Goal: Task Accomplishment & Management: Manage account settings

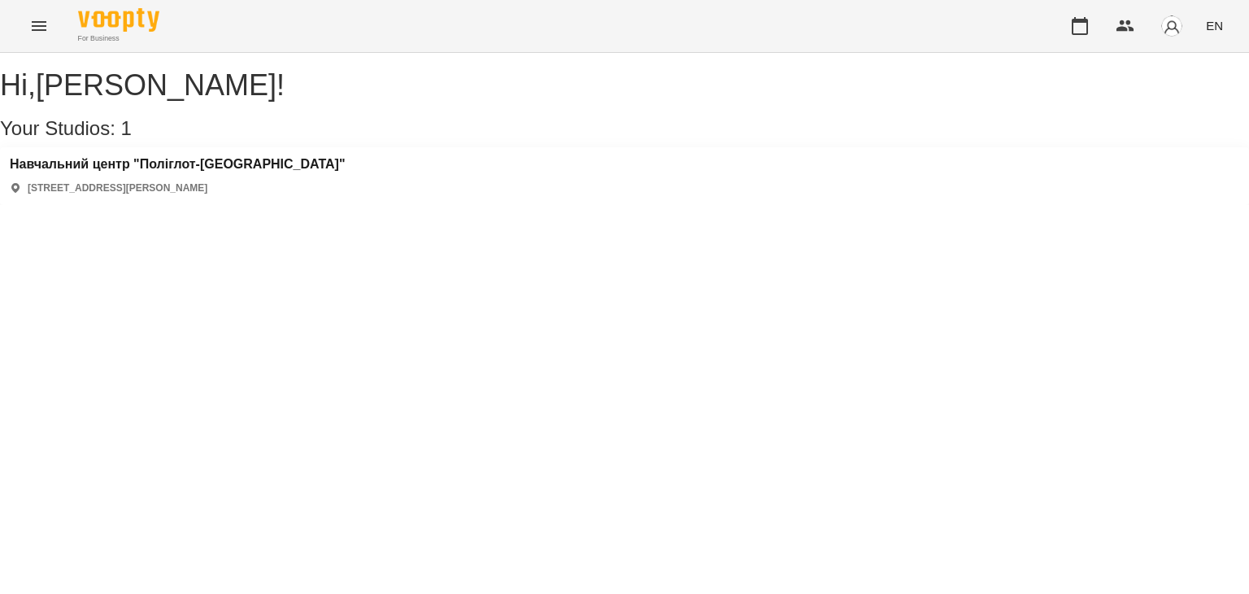
click at [29, 24] on icon "Menu" at bounding box center [39, 26] width 20 height 20
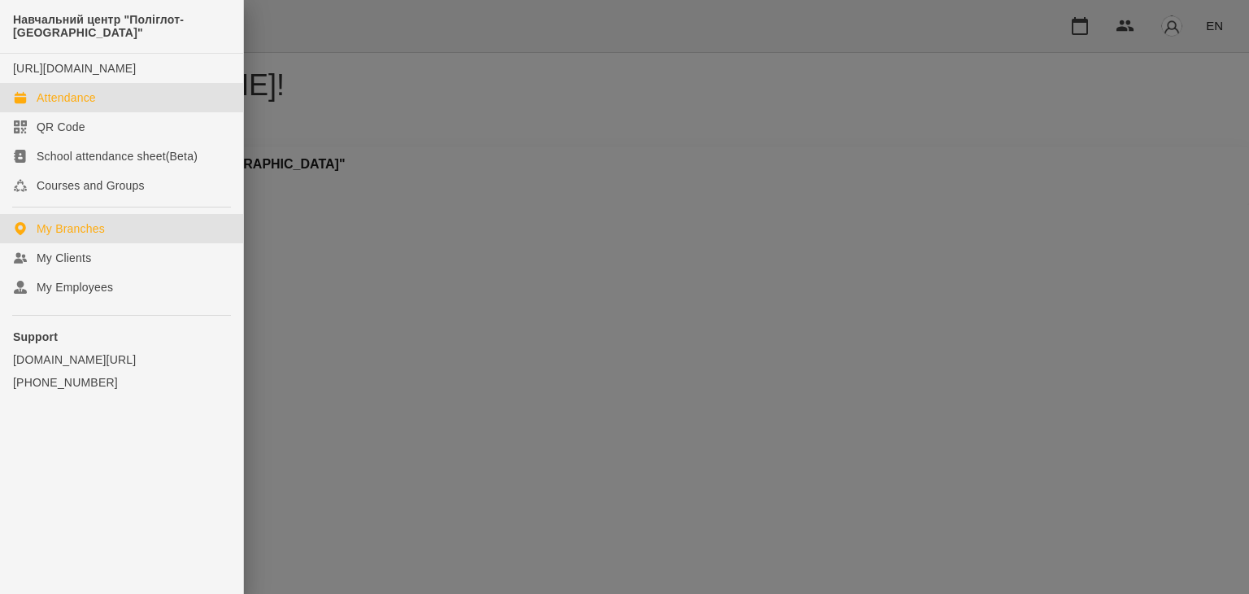
click at [55, 106] on div "Attendance" at bounding box center [66, 97] width 59 height 16
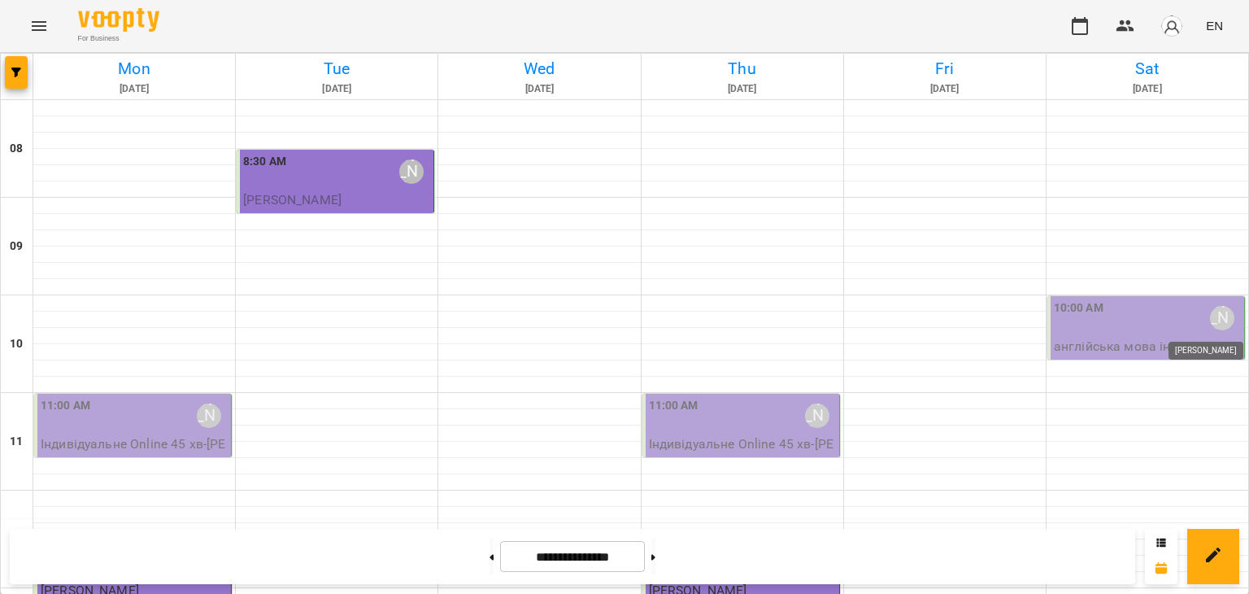
click at [1214, 314] on div "[PERSON_NAME]" at bounding box center [1222, 318] width 24 height 24
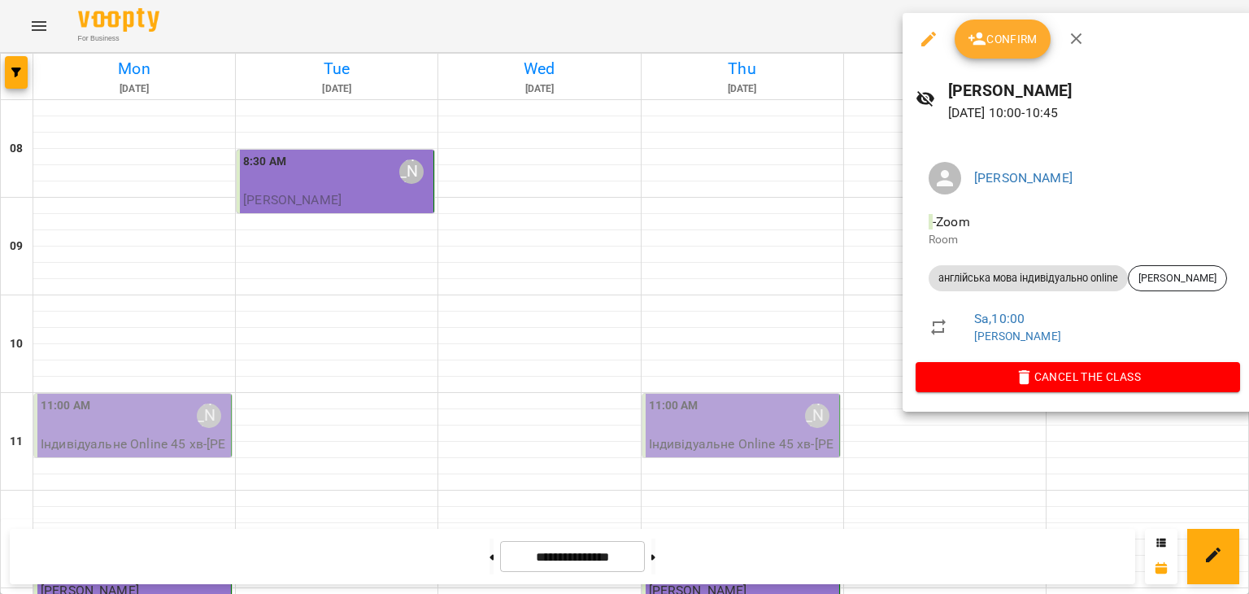
click at [983, 47] on icon "button" at bounding box center [978, 39] width 20 height 20
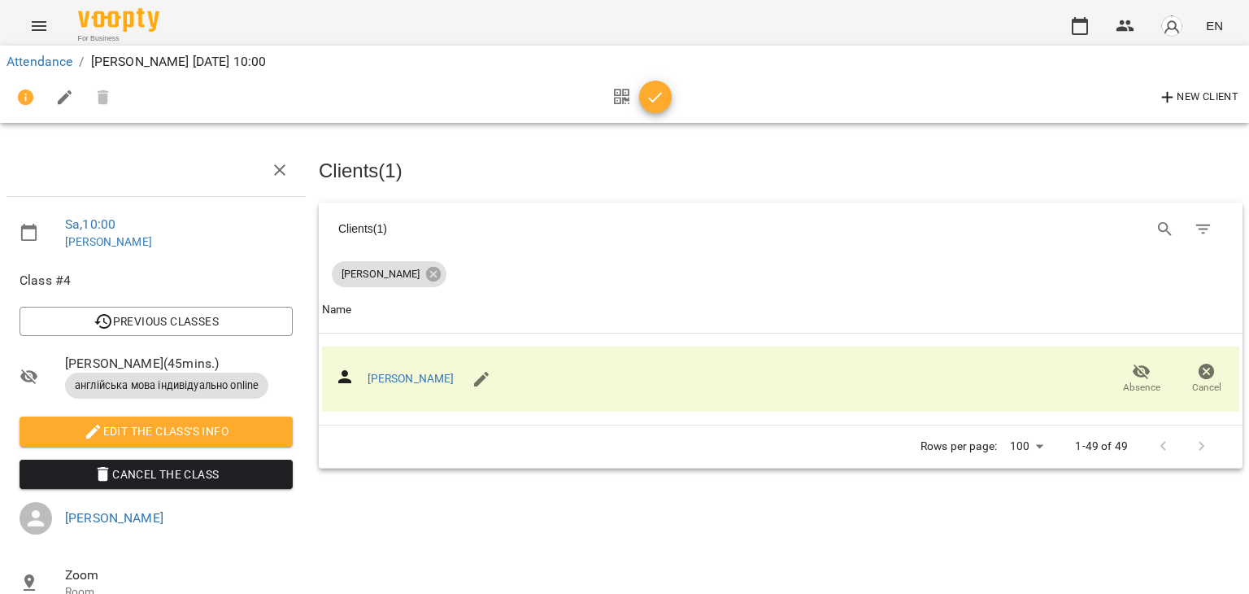
click at [667, 97] on span "button" at bounding box center [655, 98] width 33 height 20
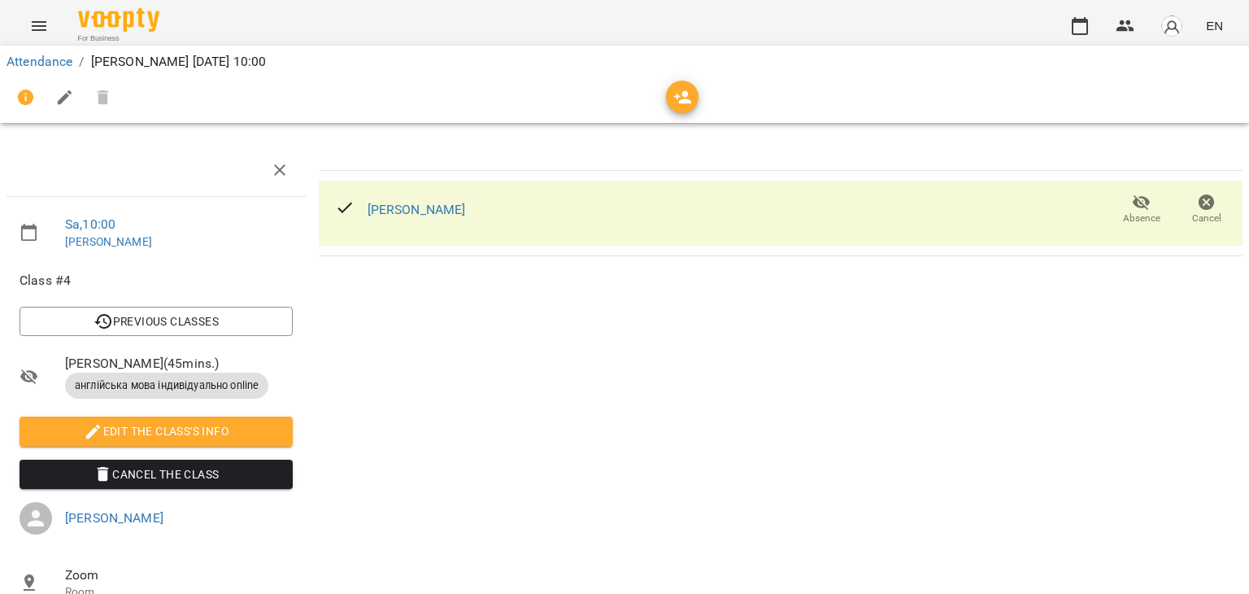
click at [37, 35] on icon "Menu" at bounding box center [39, 26] width 20 height 20
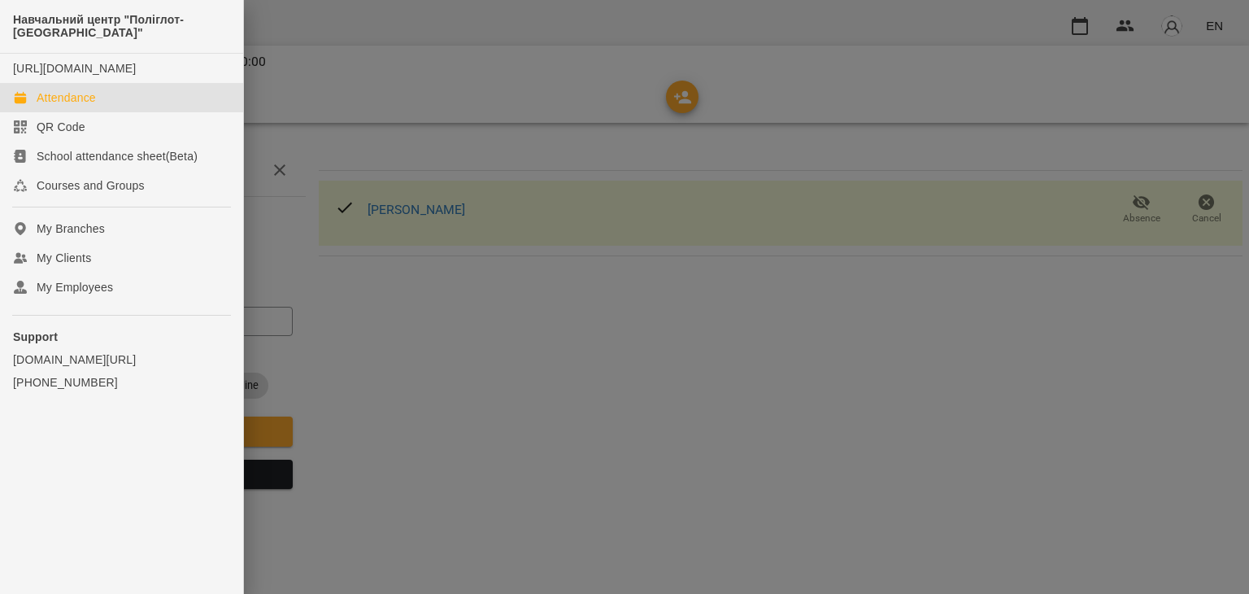
click at [49, 104] on link "Attendance" at bounding box center [121, 97] width 243 height 29
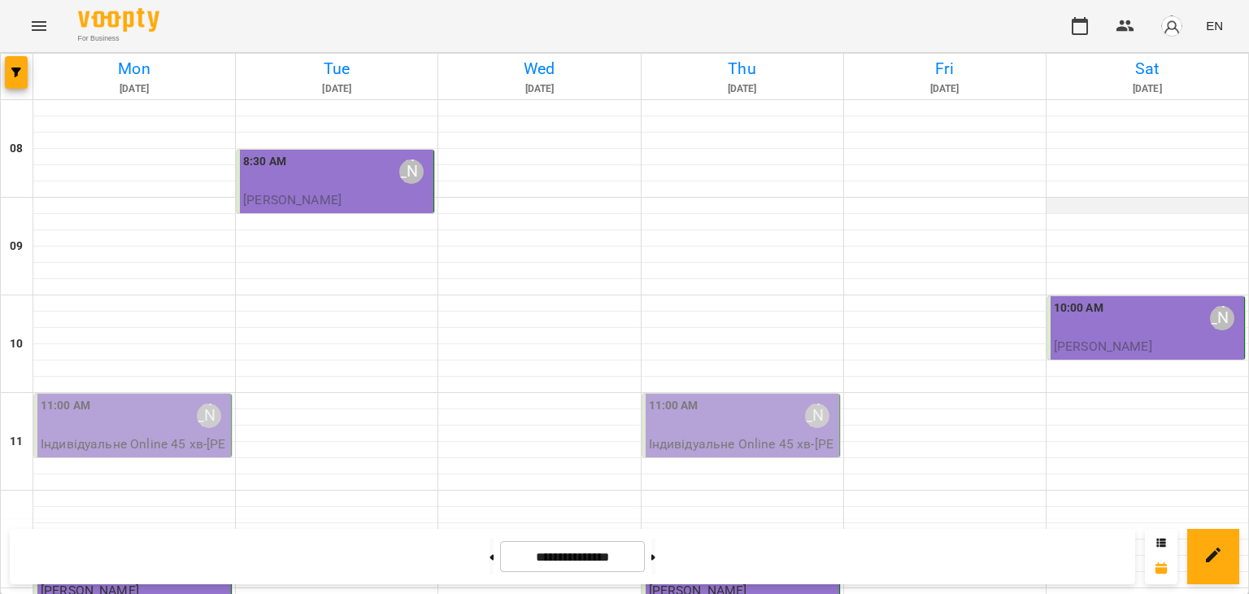
click at [1074, 207] on div at bounding box center [1148, 206] width 202 height 16
select select "**********"
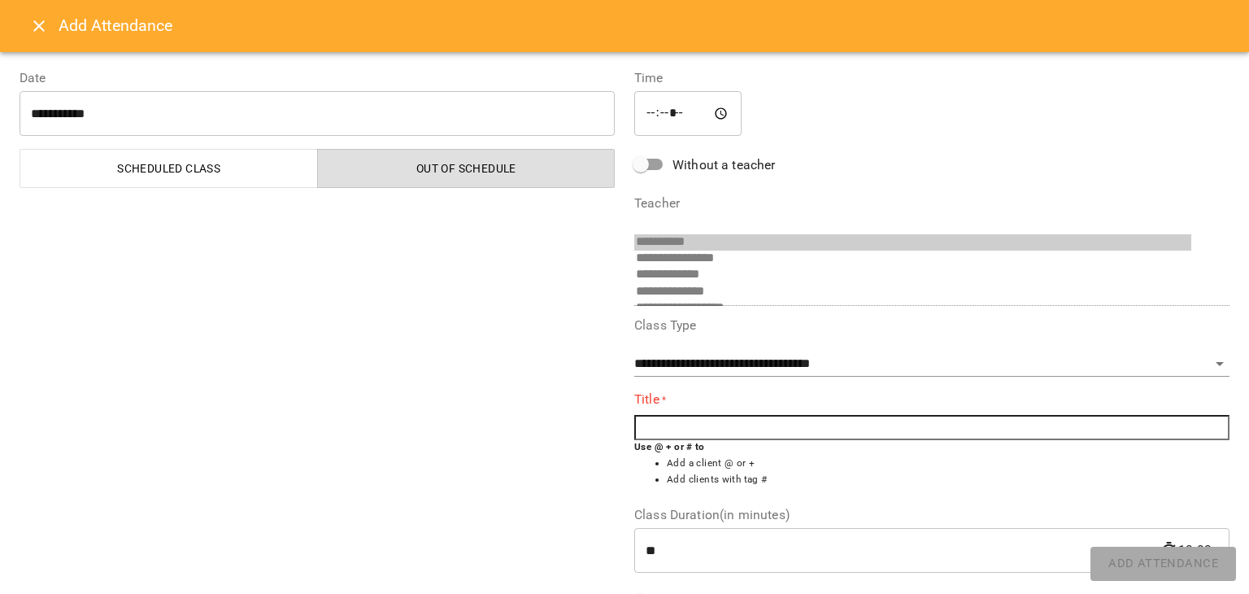
click at [695, 428] on input "text" at bounding box center [931, 428] width 595 height 26
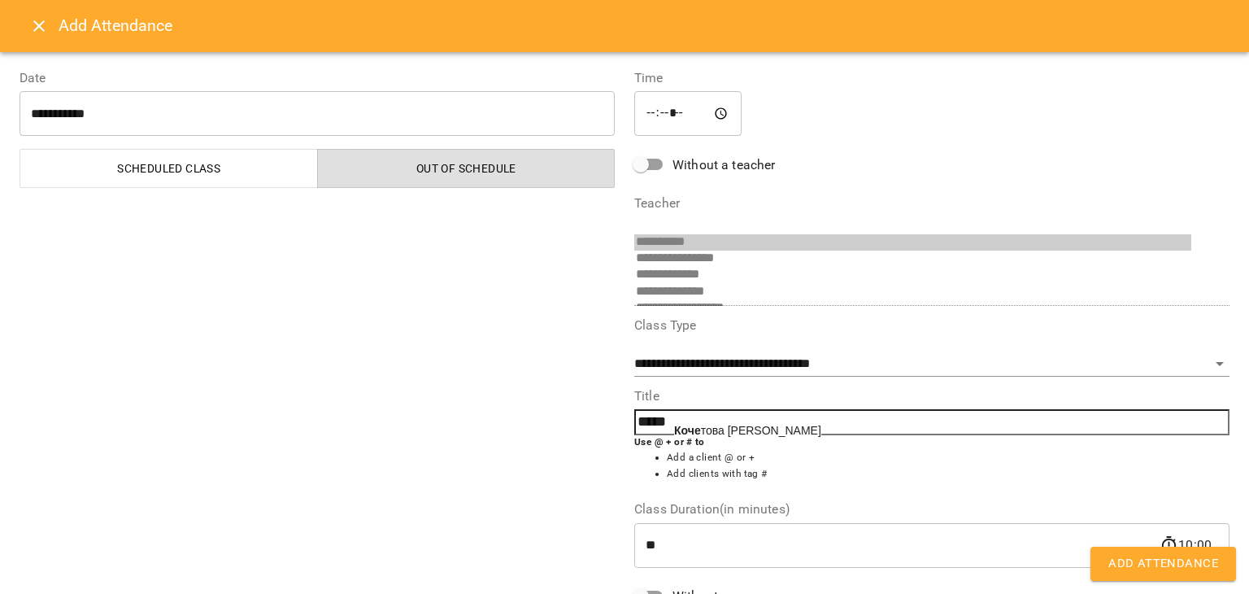
click at [695, 428] on b "Коче" at bounding box center [687, 430] width 27 height 13
type input "**********"
click at [1188, 568] on span "Add Attendance" at bounding box center [1164, 563] width 110 height 21
